Goal: Navigation & Orientation: Find specific page/section

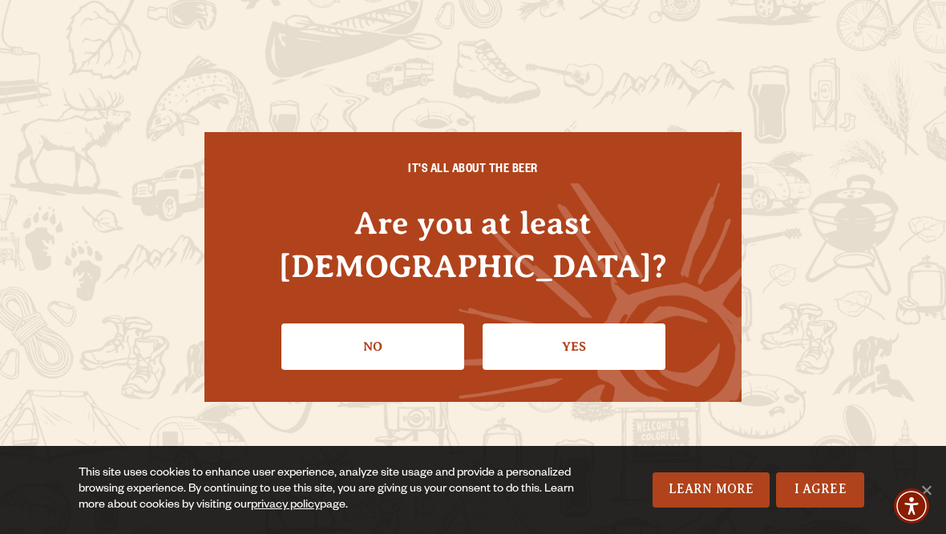
click at [579, 333] on link "Yes" at bounding box center [573, 347] width 183 height 46
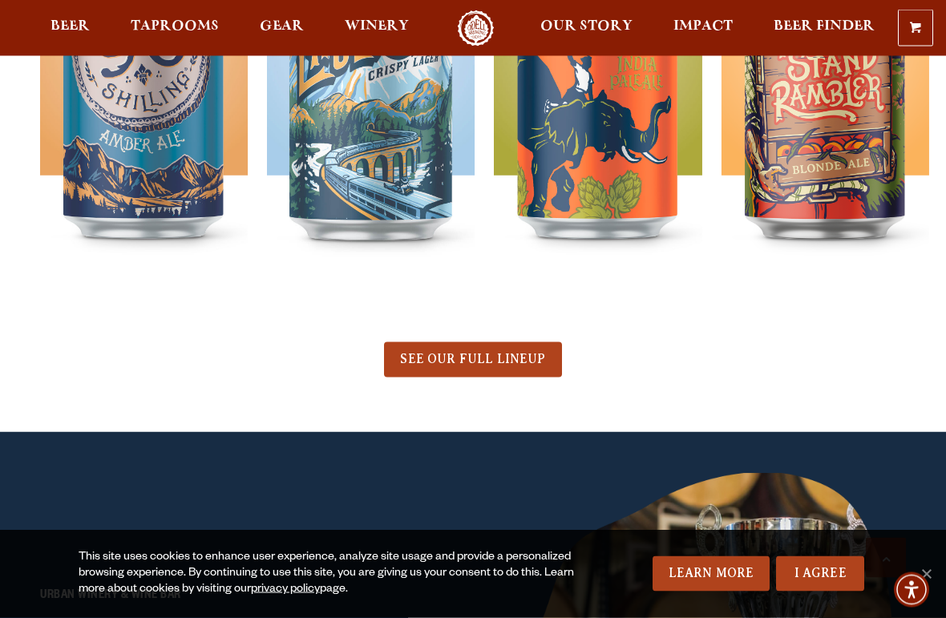
scroll to position [752, 0]
click at [513, 363] on span "SEE OUR FULL LINEUP" at bounding box center [472, 358] width 145 height 14
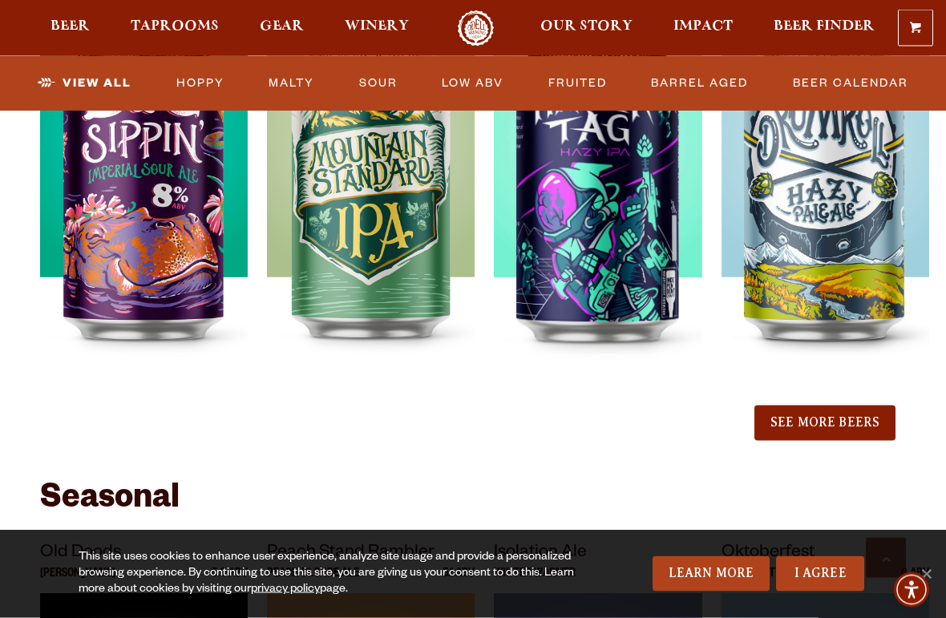
scroll to position [1806, 0]
click at [853, 423] on button "See More Beers" at bounding box center [824, 422] width 141 height 35
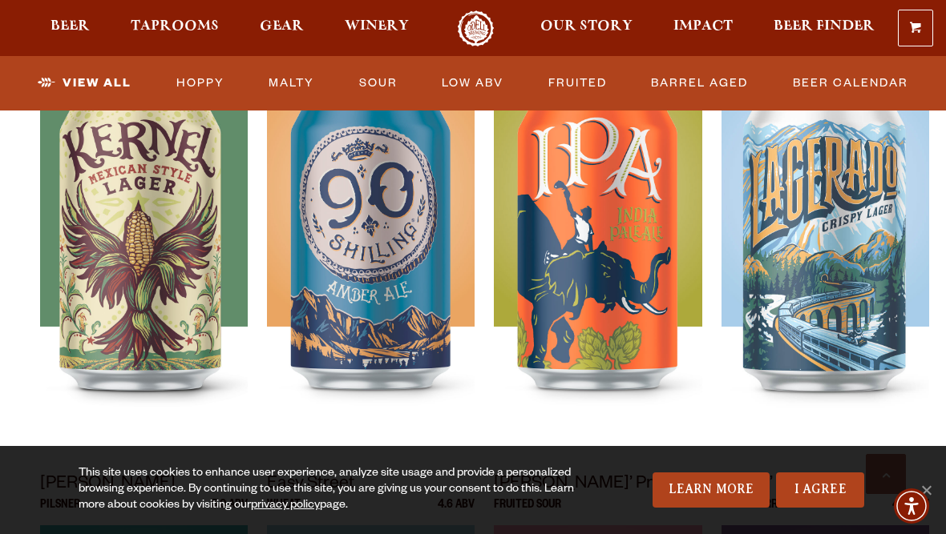
scroll to position [806, 0]
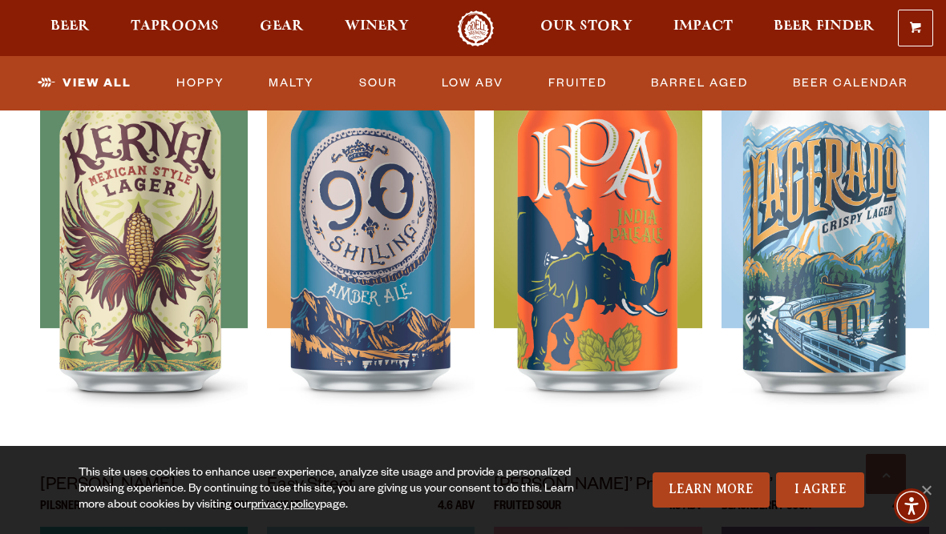
click at [579, 87] on link "Fruited" at bounding box center [577, 83] width 71 height 37
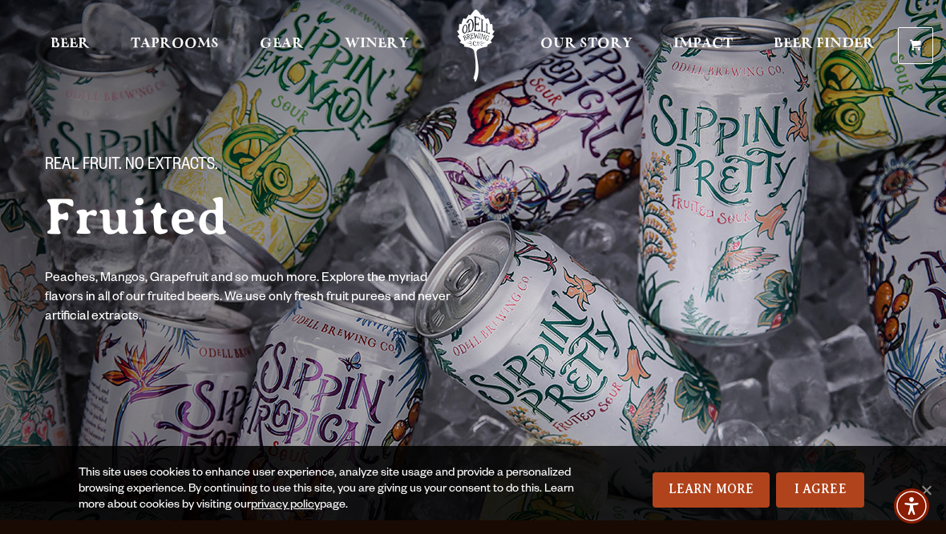
click at [820, 46] on span "Beer Finder" at bounding box center [823, 44] width 101 height 13
